Goal: Task Accomplishment & Management: Use online tool/utility

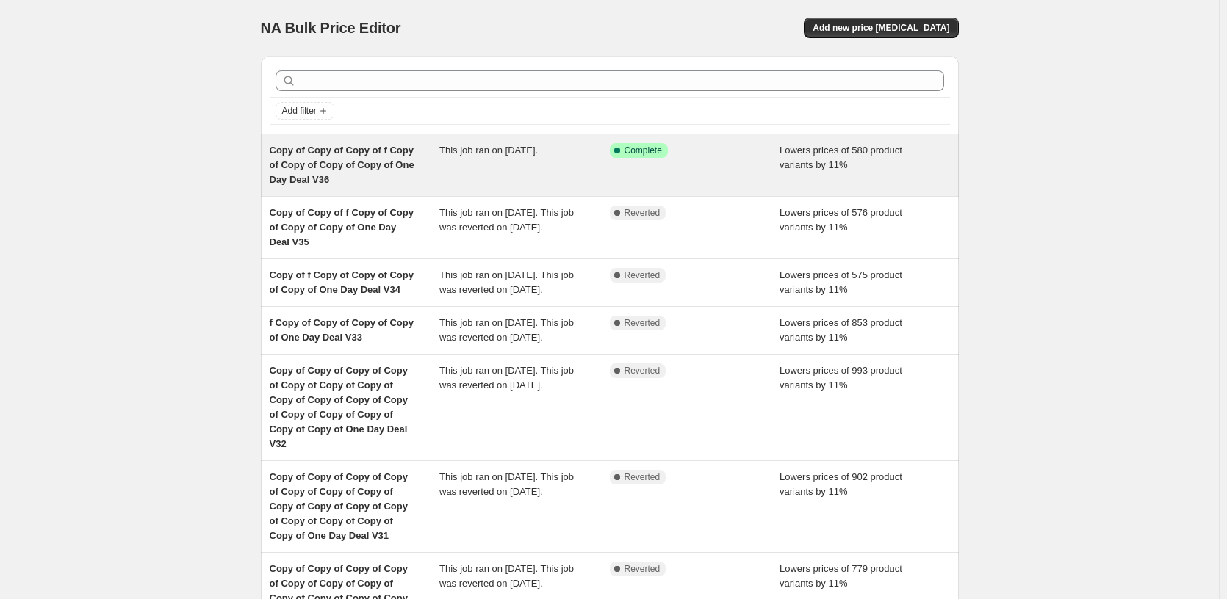
click at [662, 148] on span "Complete" at bounding box center [642, 151] width 37 height 12
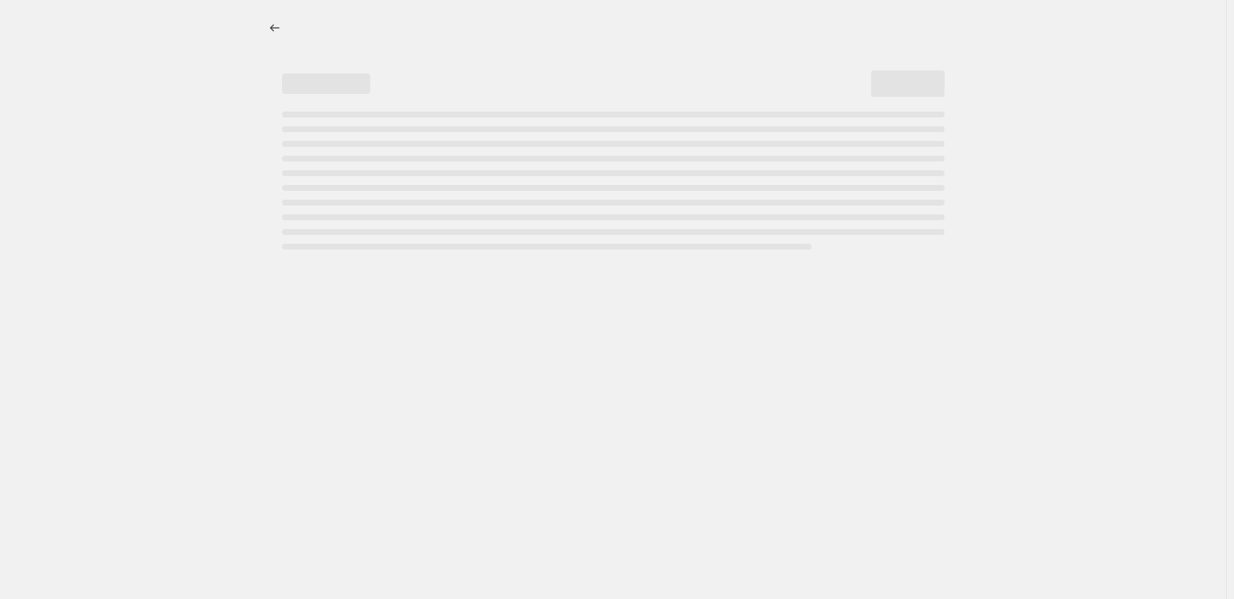
select select "percentage"
select select "pp"
select select "tag"
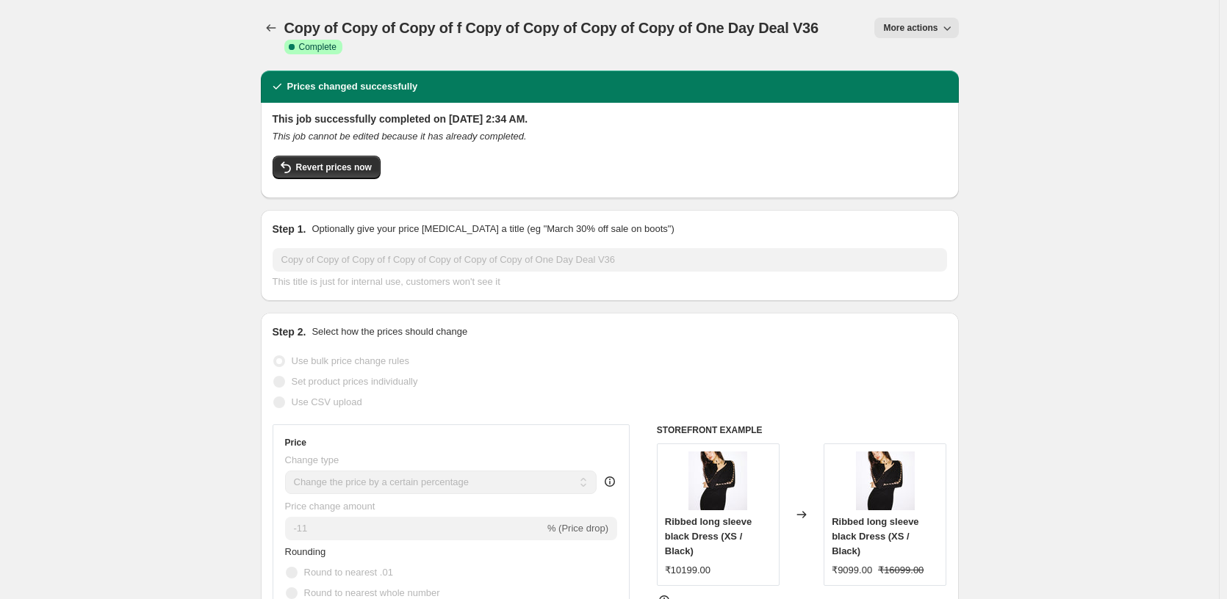
click at [901, 26] on span "More actions" at bounding box center [910, 28] width 54 height 12
click at [350, 169] on span "Revert prices now" at bounding box center [334, 168] width 76 height 12
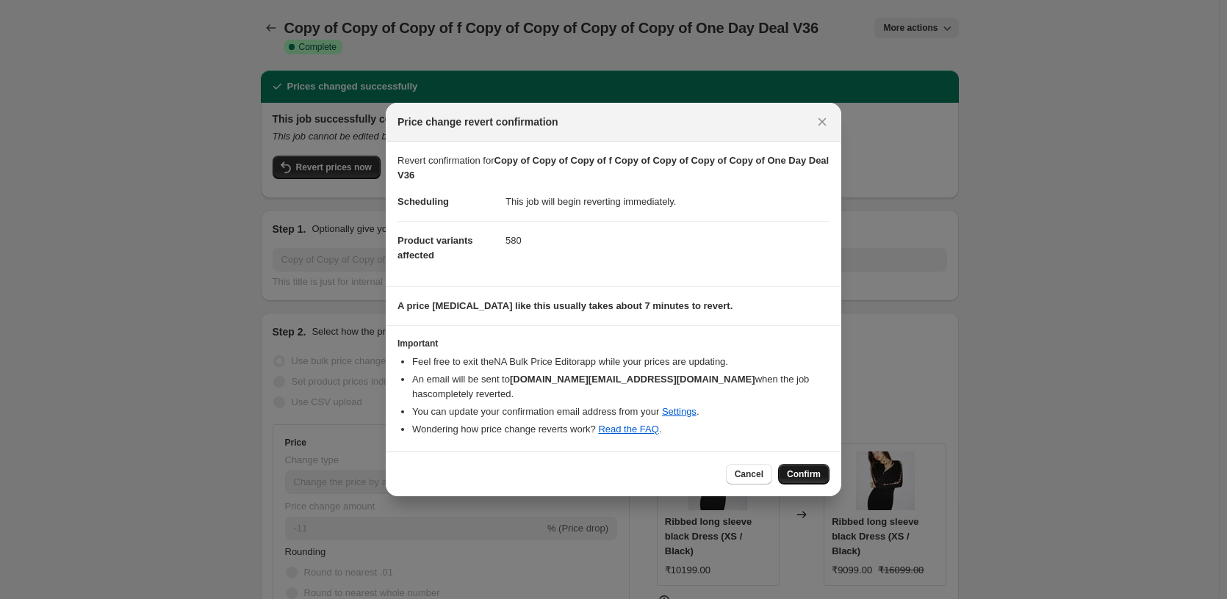
click at [812, 469] on span "Confirm" at bounding box center [804, 475] width 34 height 12
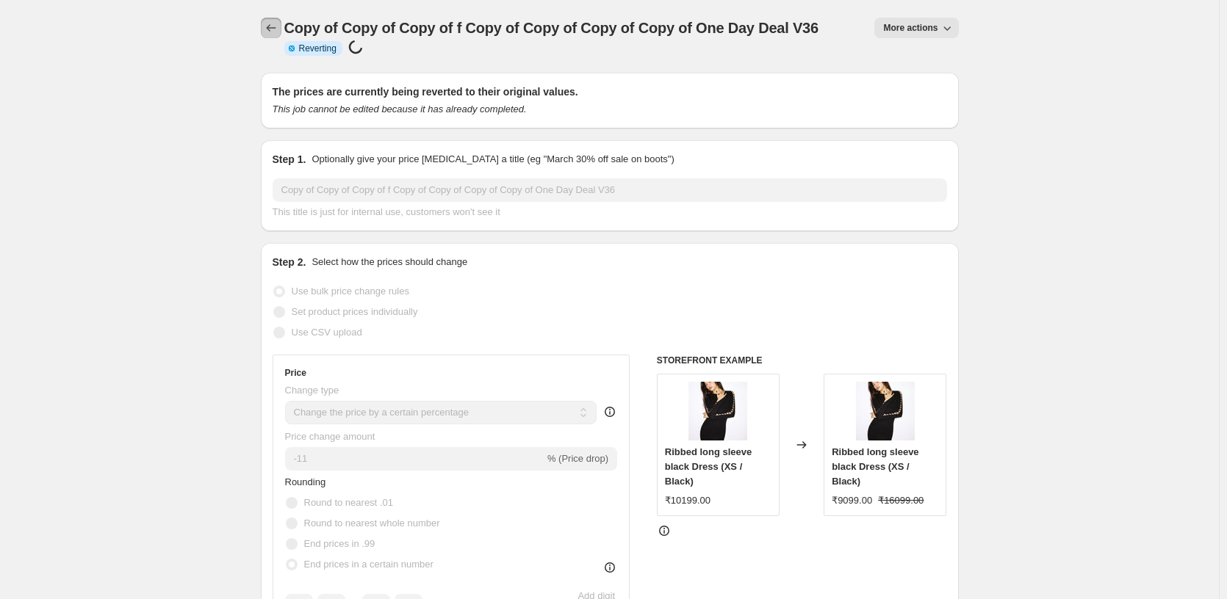
click at [276, 29] on icon "Price change jobs" at bounding box center [271, 28] width 15 height 15
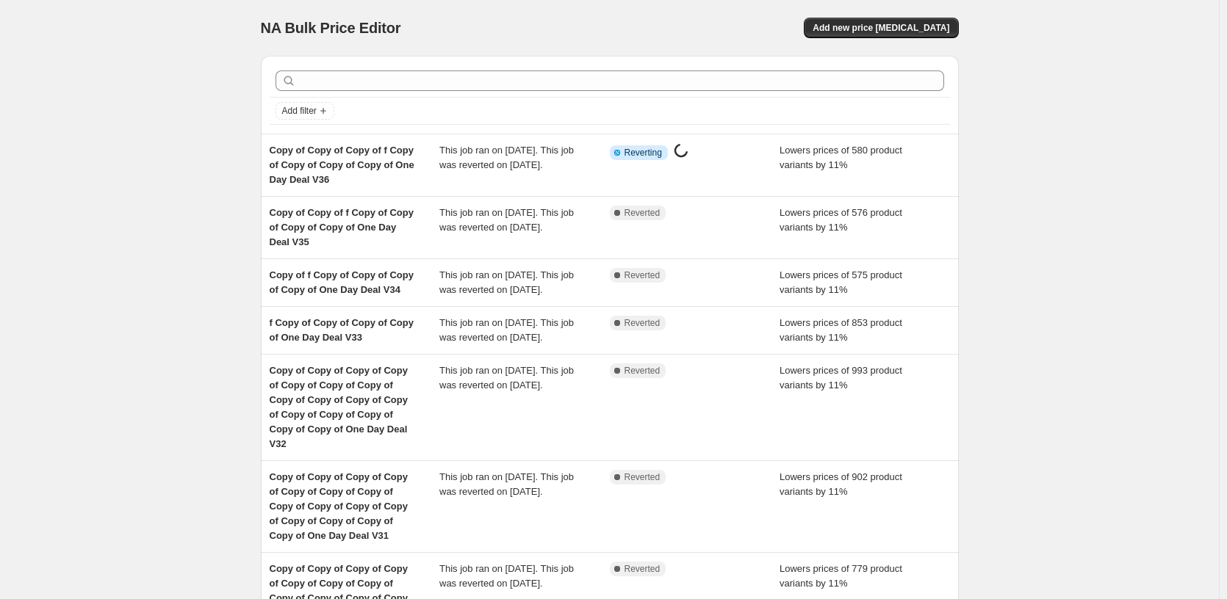
click at [192, 63] on div "NA Bulk Price Editor. This page is ready NA Bulk Price Editor Add new price cha…" at bounding box center [609, 518] width 1219 height 1036
